Goal: Task Accomplishment & Management: Complete application form

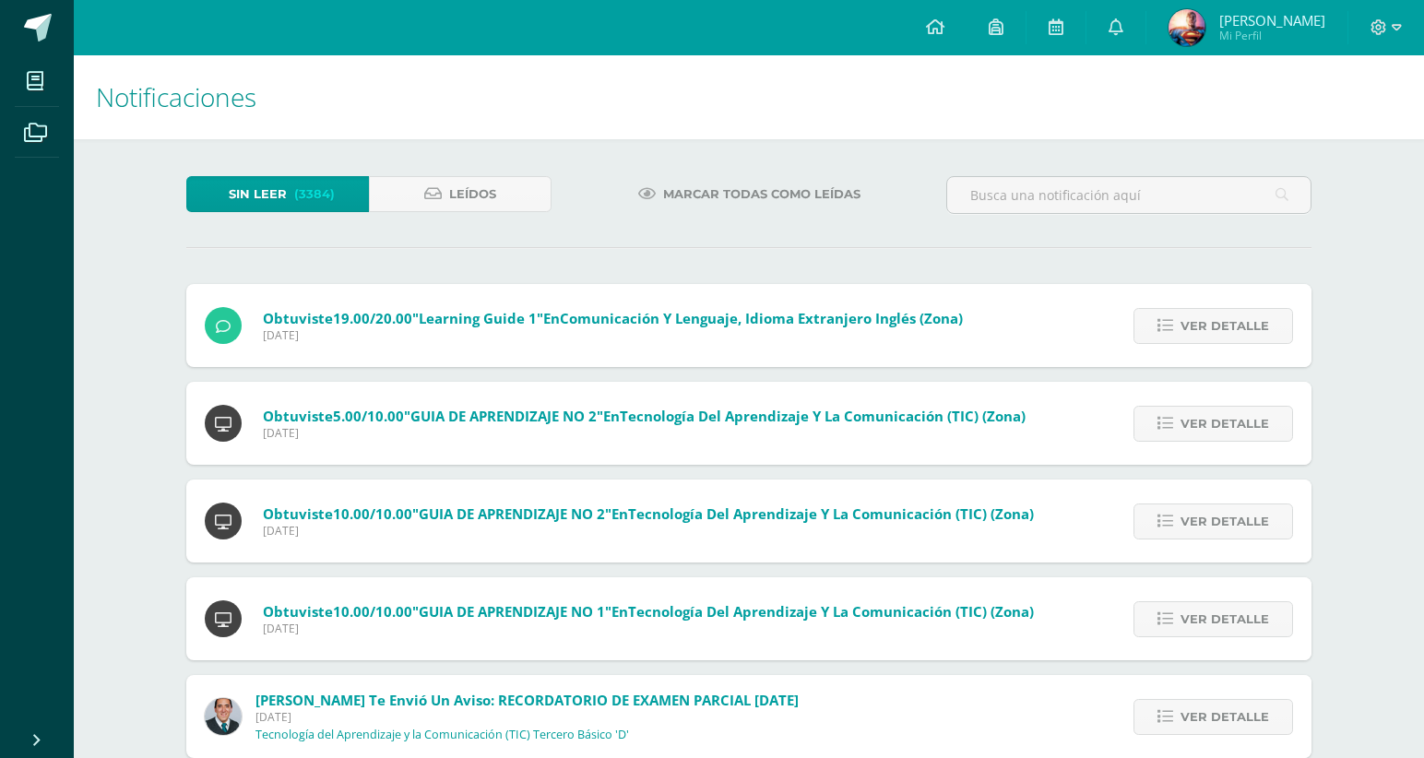
scroll to position [568, 0]
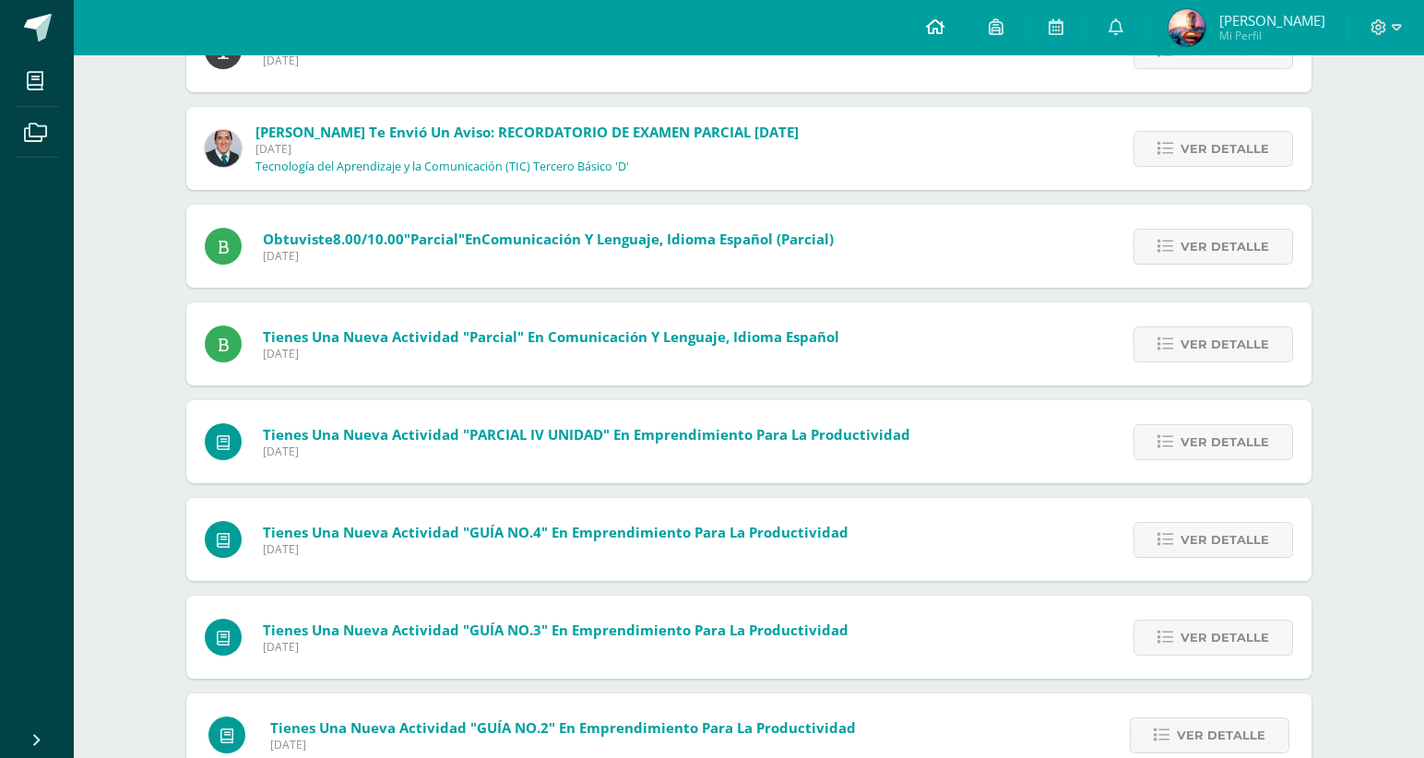
click at [945, 19] on icon at bounding box center [935, 26] width 18 height 17
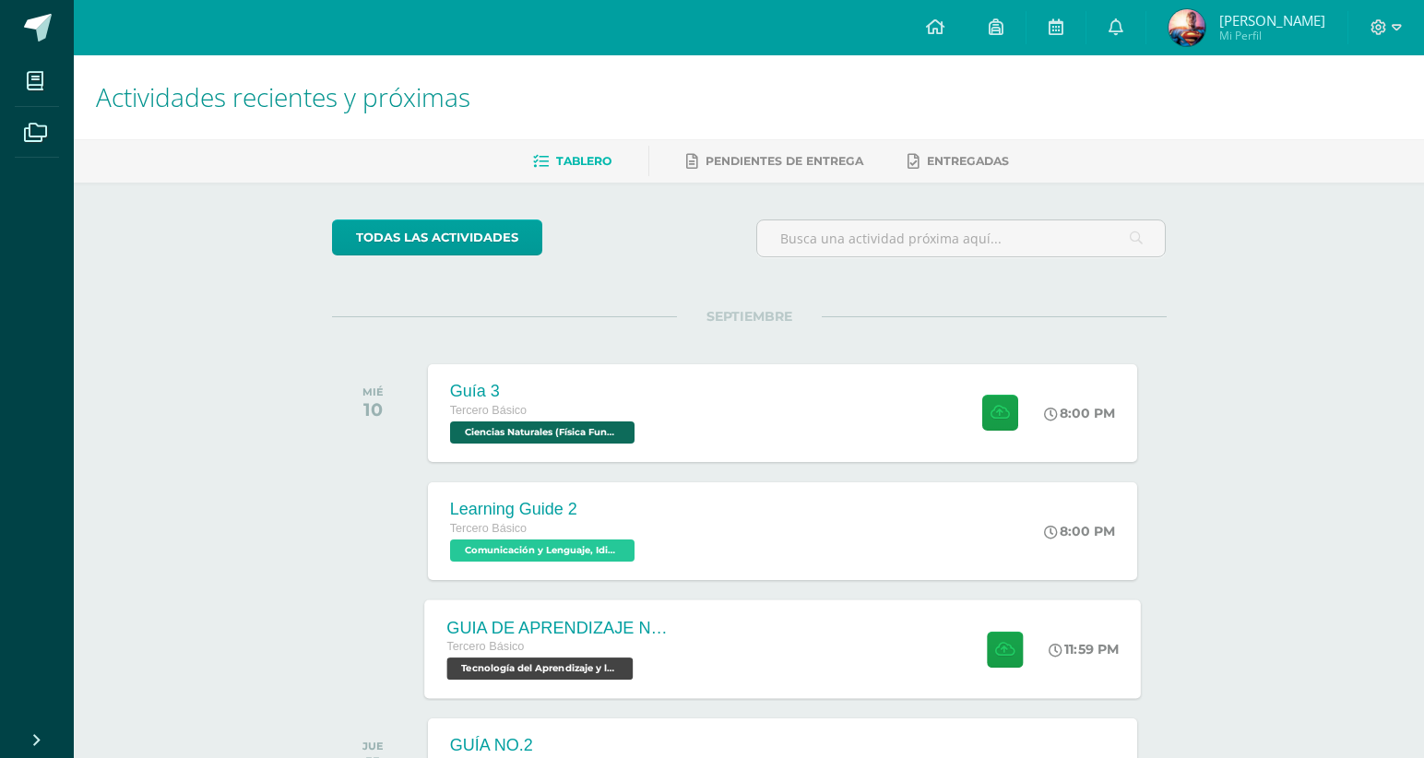
click at [791, 634] on div "GUIA DE APRENDIZAJE NO 3 / VIDEO Tercero Básico Tecnología del Aprendizaje y la…" at bounding box center [782, 649] width 717 height 99
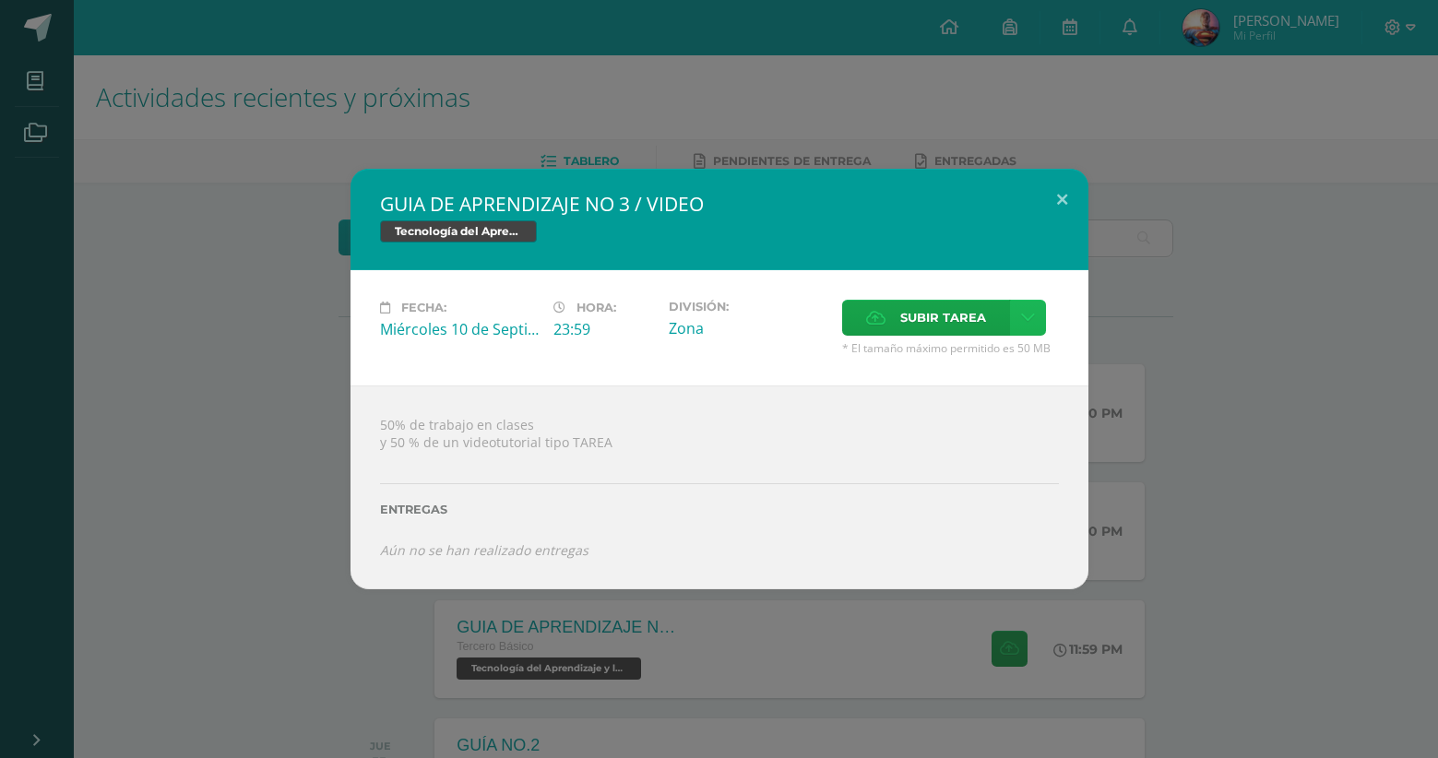
click at [1021, 310] on icon at bounding box center [1028, 318] width 14 height 16
click at [969, 364] on span "Subir enlace" at bounding box center [948, 358] width 77 height 18
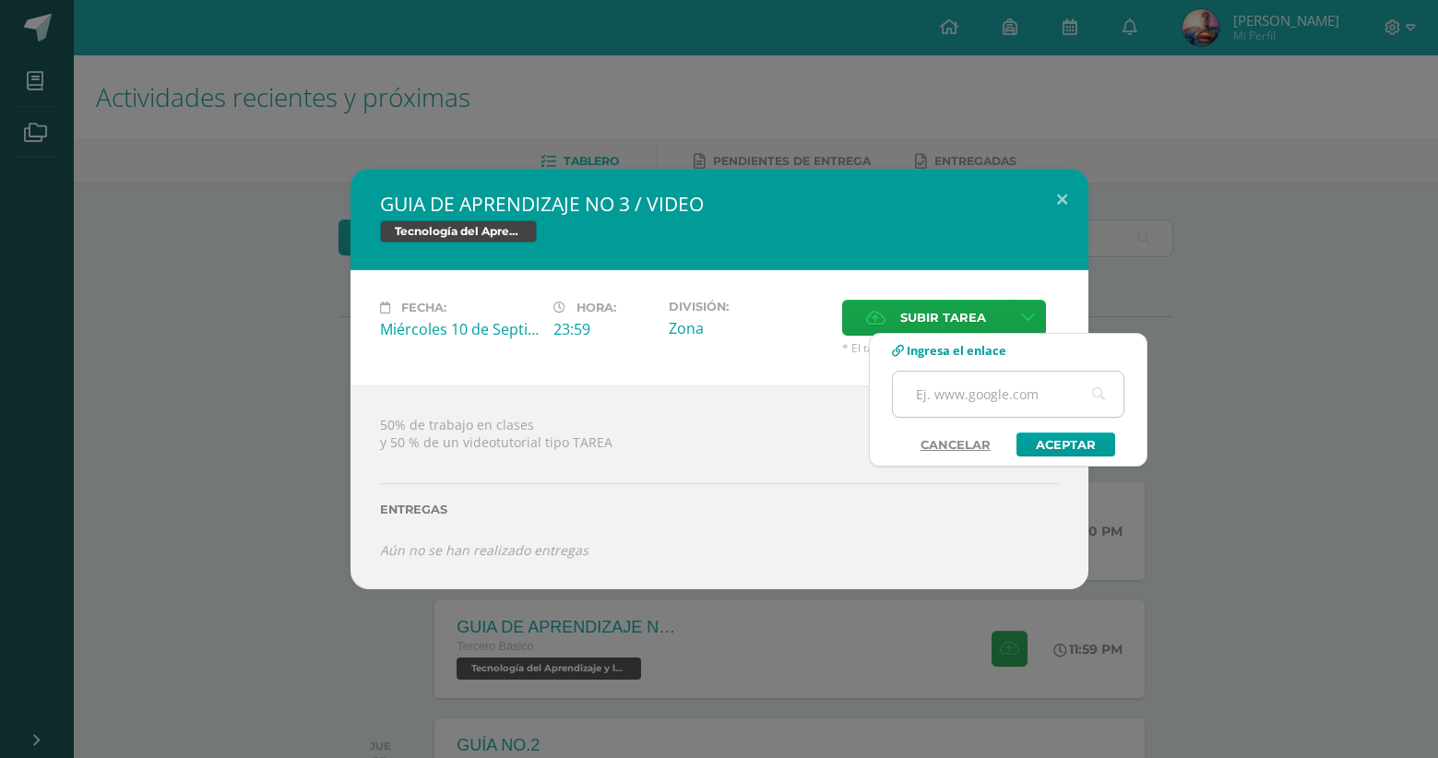
click at [963, 386] on input "text" at bounding box center [1008, 394] width 231 height 45
paste input "[URL][DOMAIN_NAME]"
type input "[URL][DOMAIN_NAME]"
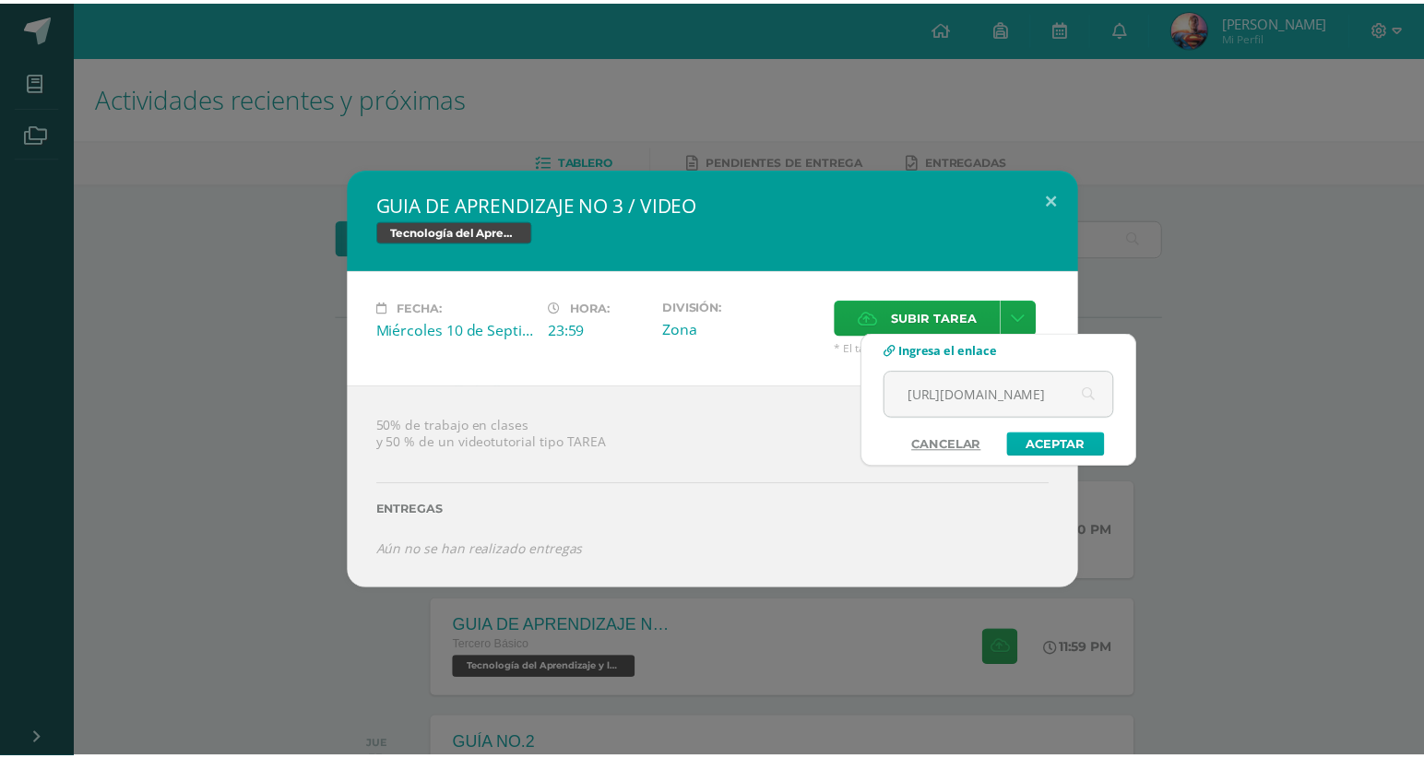
scroll to position [0, 0]
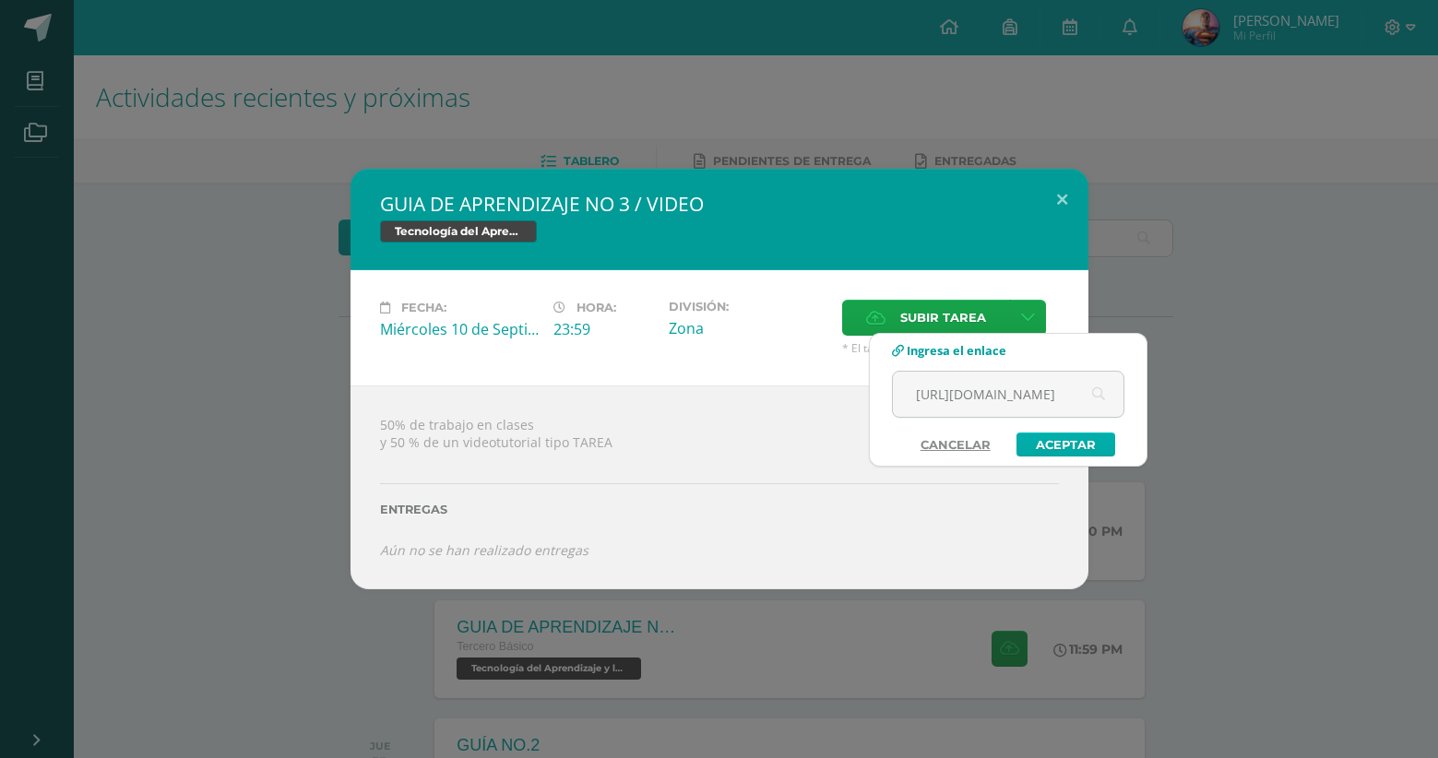
click at [1064, 443] on link "Aceptar" at bounding box center [1066, 445] width 99 height 24
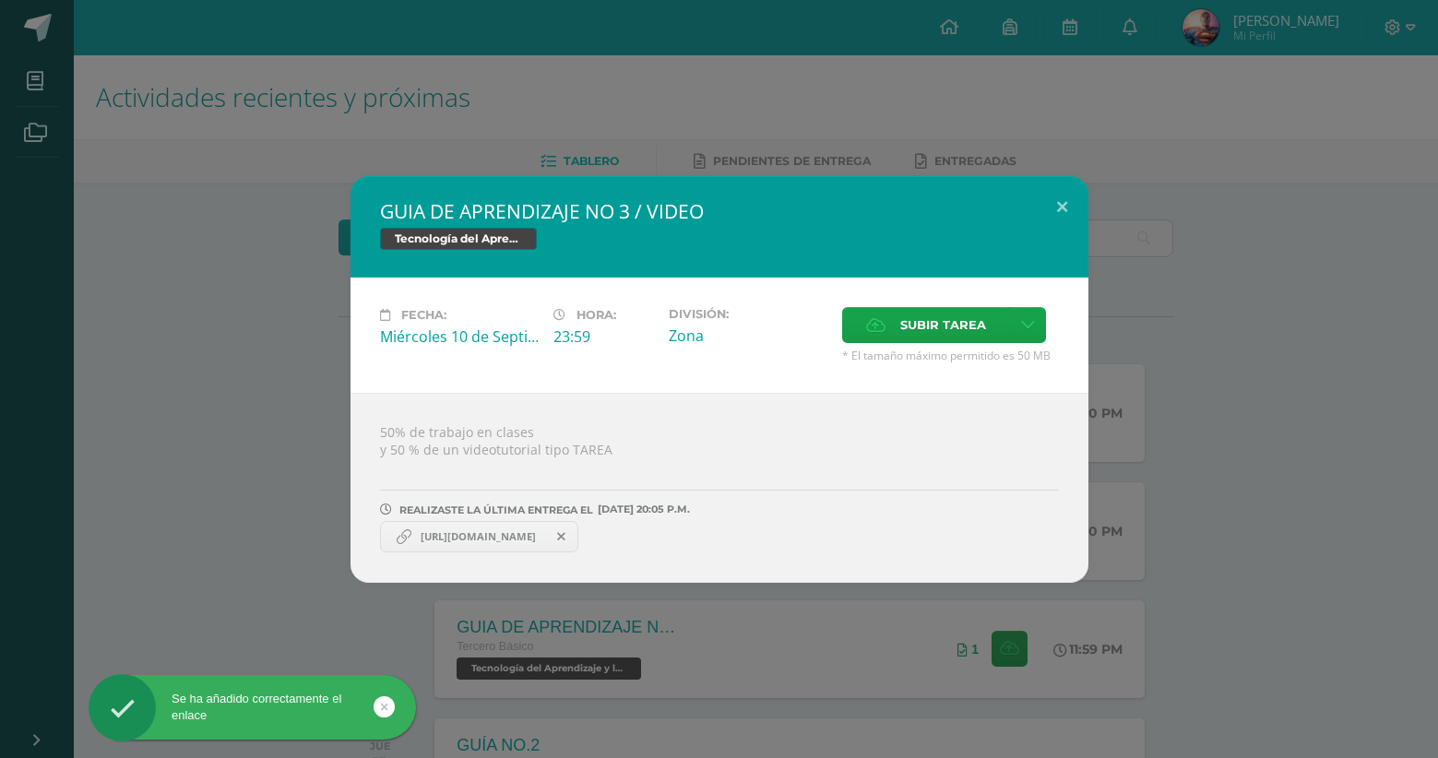
click at [926, 80] on div "GUIA DE APRENDIZAJE NO 3 / VIDEO Tecnología del Aprendizaje y la Comunicación (…" at bounding box center [719, 379] width 1438 height 758
